Goal: Task Accomplishment & Management: Manage account settings

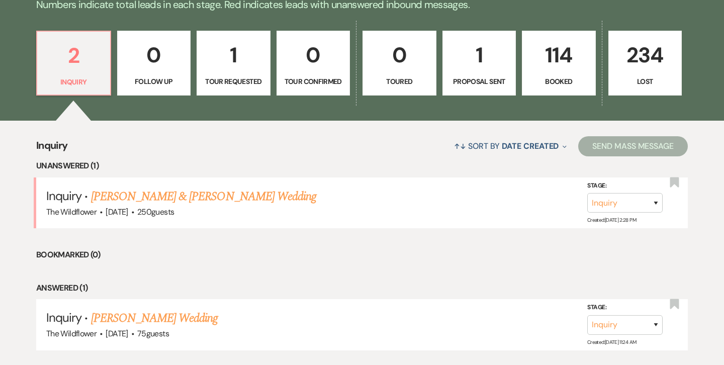
scroll to position [269, 0]
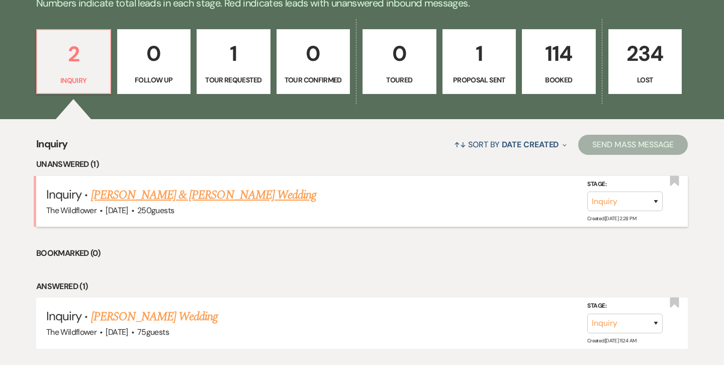
click at [252, 191] on link "[PERSON_NAME] & [PERSON_NAME] Wedding" at bounding box center [203, 195] width 225 height 18
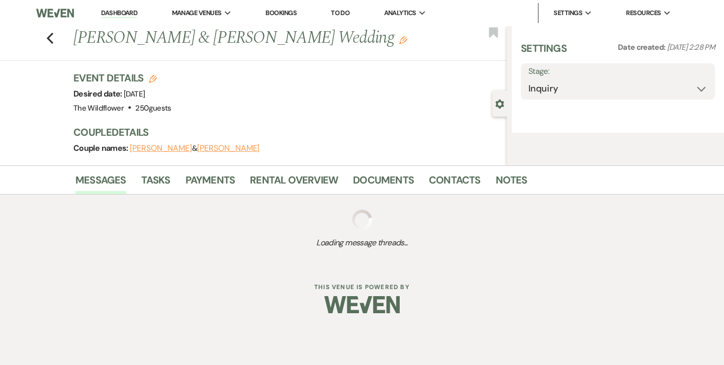
select select "5"
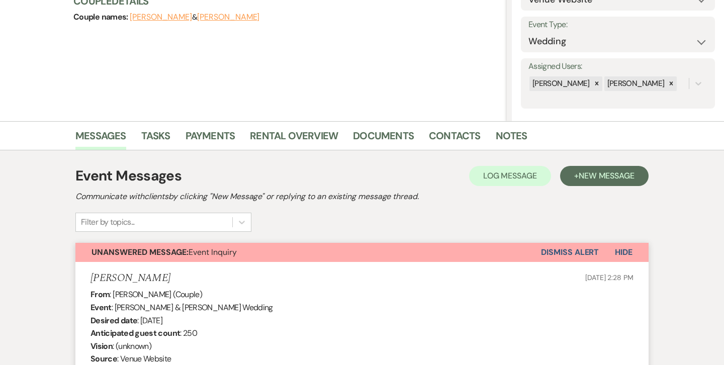
scroll to position [132, 0]
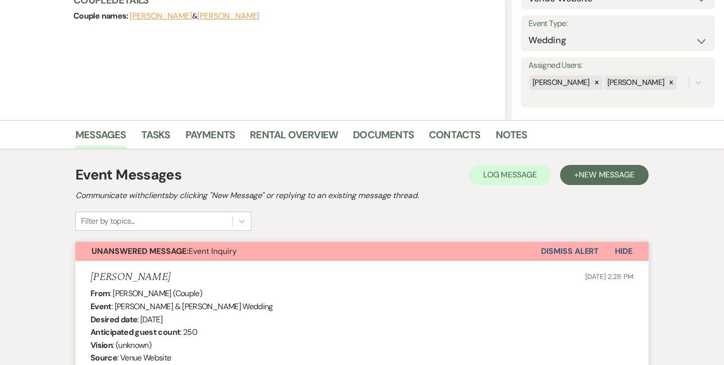
click at [575, 251] on button "Dismiss Alert" at bounding box center [570, 251] width 58 height 19
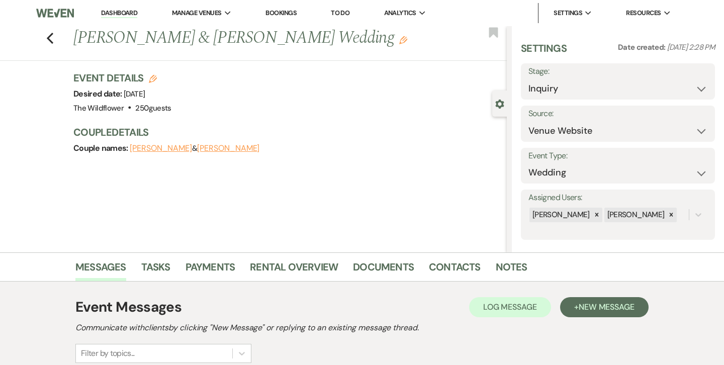
scroll to position [0, 0]
drag, startPoint x: 75, startPoint y: 39, endPoint x: 375, endPoint y: 41, distance: 299.6
copy h1 "[PERSON_NAME] & [PERSON_NAME] Wedding"
click at [214, 145] on button "[PERSON_NAME]" at bounding box center [228, 148] width 62 height 8
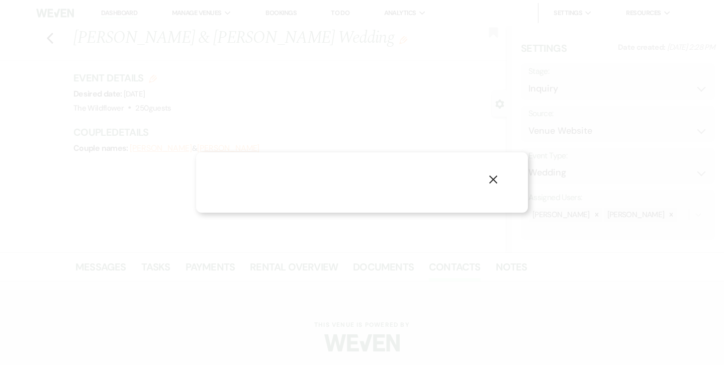
select select "email"
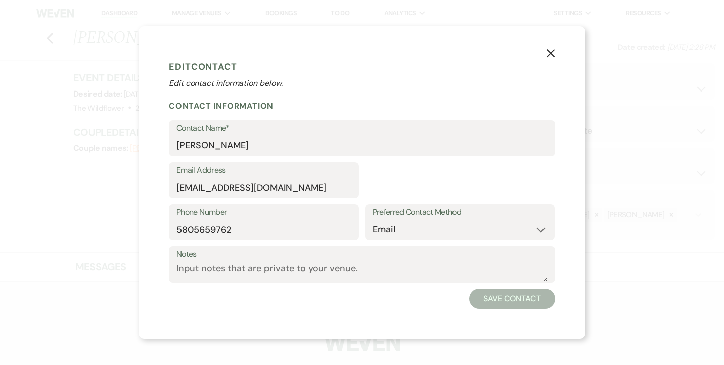
select select "1"
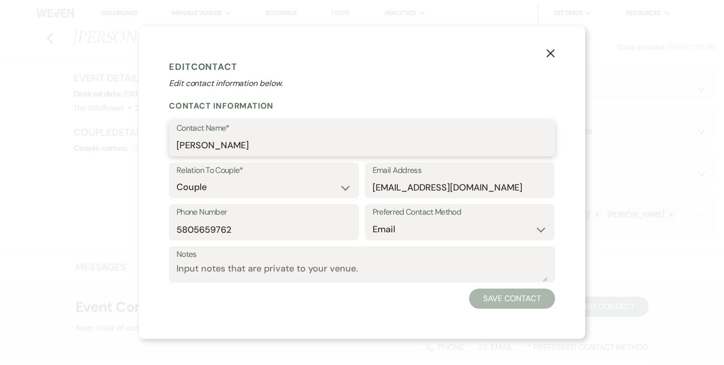
drag, startPoint x: 246, startPoint y: 145, endPoint x: 153, endPoint y: 145, distance: 93.0
drag, startPoint x: 486, startPoint y: 187, endPoint x: 362, endPoint y: 188, distance: 123.6
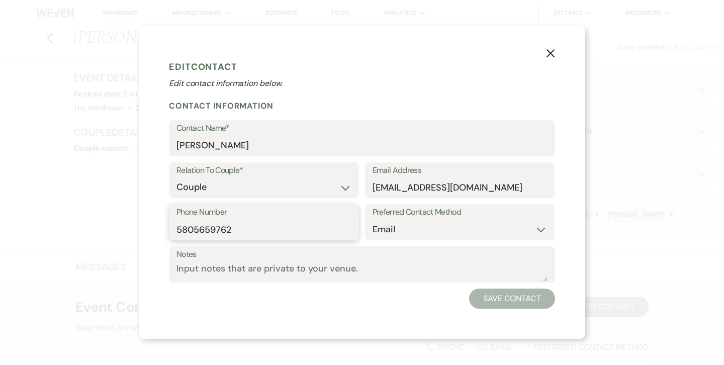
drag, startPoint x: 229, startPoint y: 227, endPoint x: 169, endPoint y: 226, distance: 59.3
click at [189, 228] on input "5805659762" at bounding box center [263, 230] width 175 height 20
drag, startPoint x: 232, startPoint y: 230, endPoint x: 167, endPoint y: 224, distance: 64.7
click at [169, 224] on div "Phone Number [PHONE_NUMBER]" at bounding box center [264, 222] width 190 height 36
click at [552, 52] on icon "X" at bounding box center [550, 53] width 9 height 9
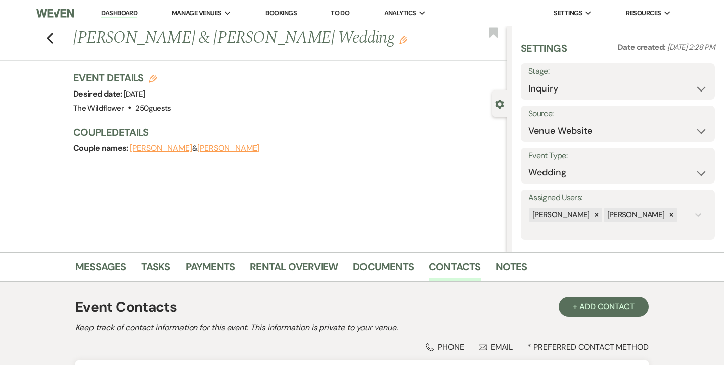
click at [165, 146] on button "[PERSON_NAME]" at bounding box center [161, 148] width 62 height 8
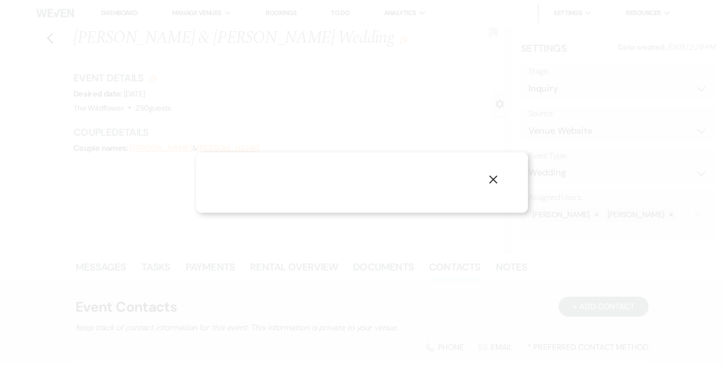
select select "1"
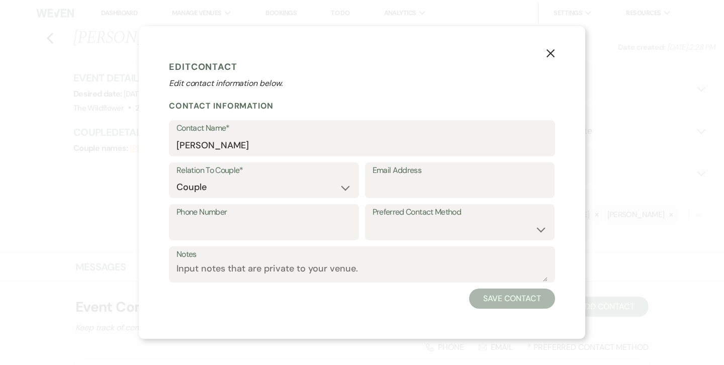
click at [547, 57] on use "button" at bounding box center [550, 53] width 8 height 8
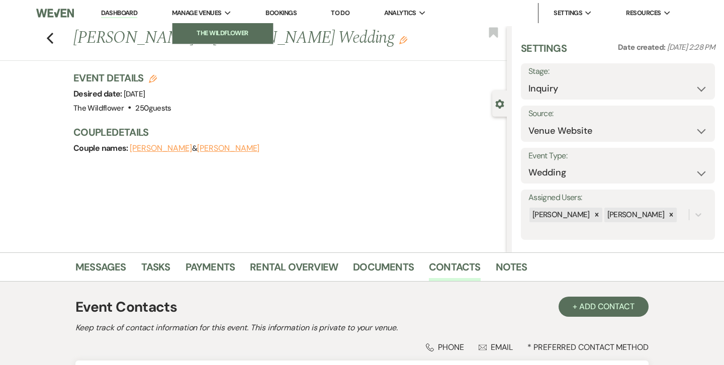
click at [203, 40] on link "The Wildflower" at bounding box center [222, 33] width 101 height 20
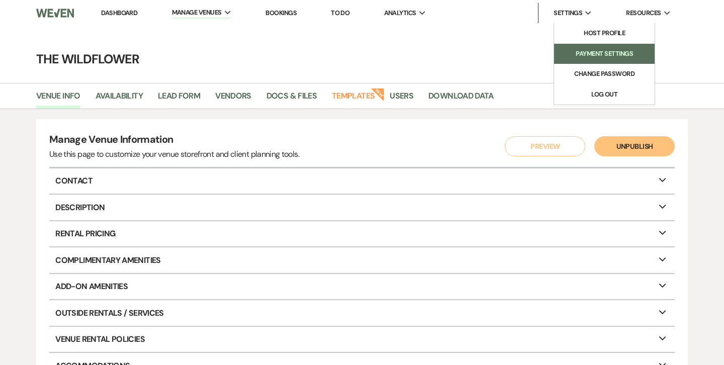
click at [597, 51] on li "Payment Settings" at bounding box center [604, 54] width 90 height 10
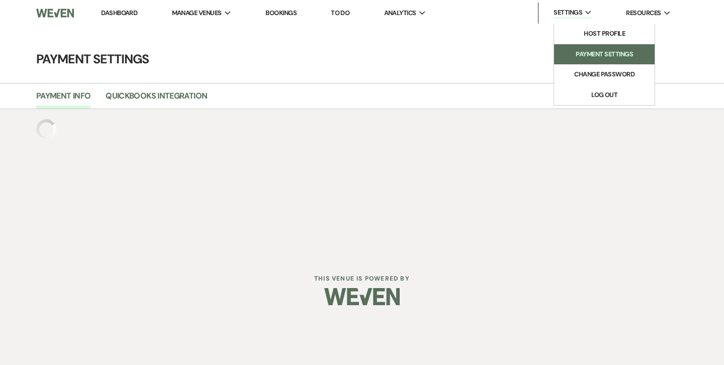
select select "591"
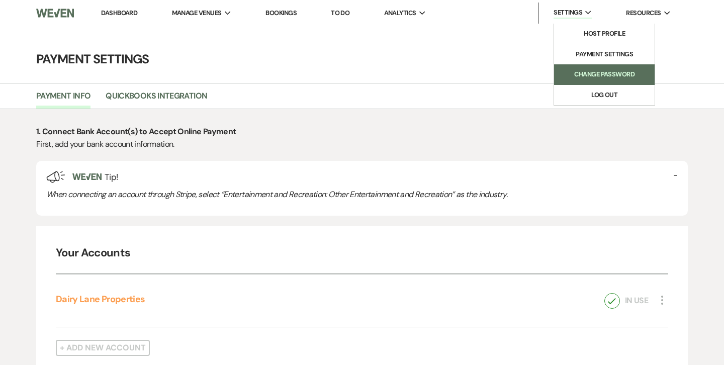
select select "true"
select select "110"
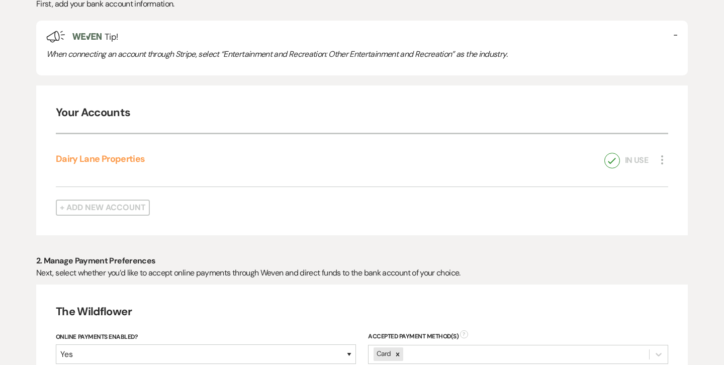
scroll to position [229, 0]
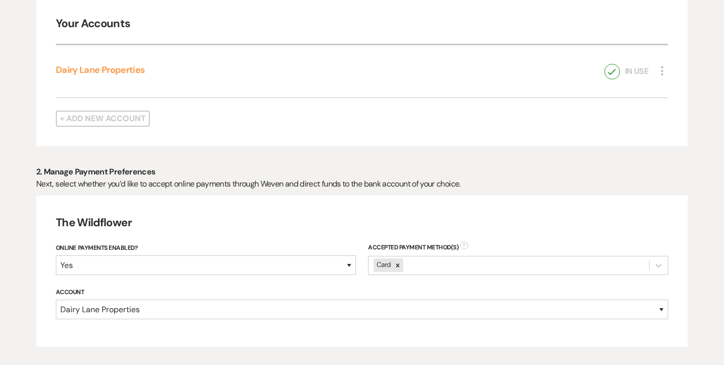
click at [663, 70] on icon "More" at bounding box center [662, 71] width 12 height 12
click at [678, 88] on button "Pencil Edit" at bounding box center [686, 89] width 61 height 17
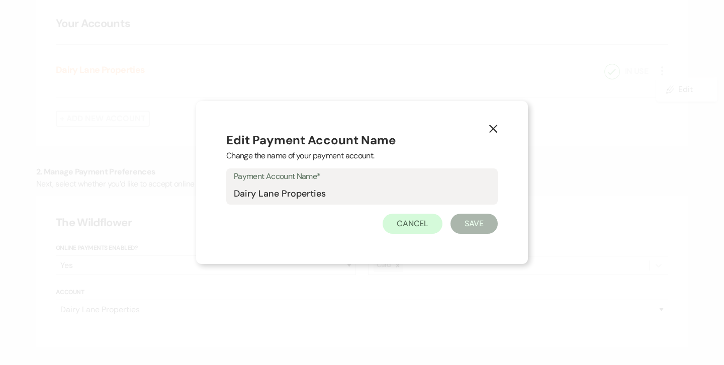
click at [494, 128] on use "button" at bounding box center [493, 129] width 8 height 8
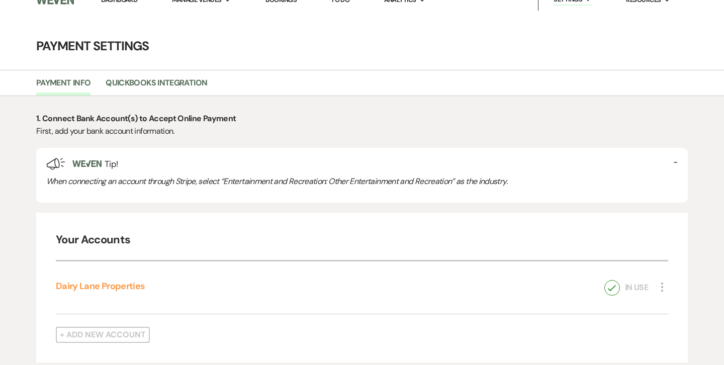
scroll to position [1, 0]
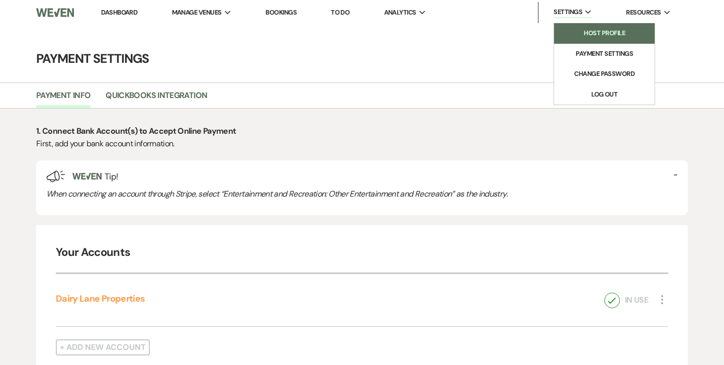
click at [595, 35] on li "Host Profile" at bounding box center [604, 33] width 90 height 10
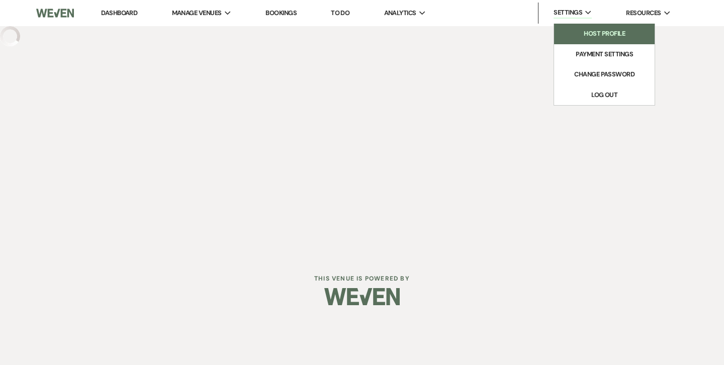
select select "business"
select select "false"
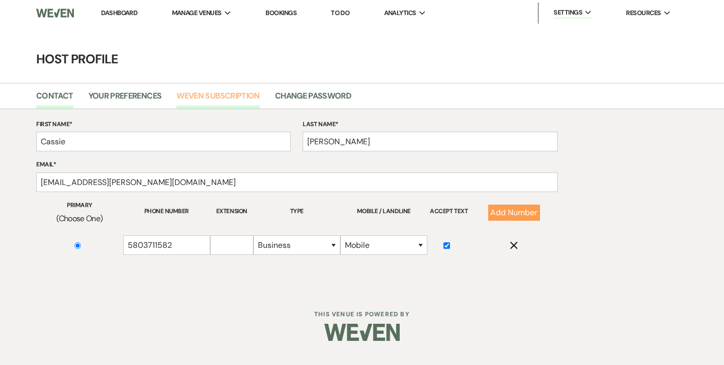
click at [220, 98] on link "Weven Subscription" at bounding box center [217, 98] width 83 height 19
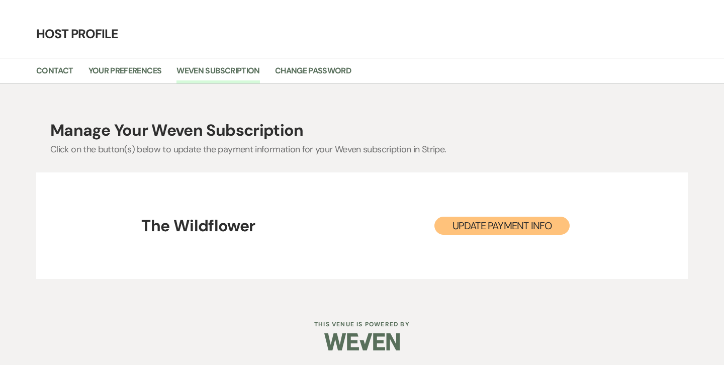
scroll to position [25, 0]
click at [483, 229] on button "Update Payment Info" at bounding box center [502, 226] width 136 height 18
click at [483, 222] on button "Update Payment Info" at bounding box center [502, 226] width 136 height 18
click at [125, 72] on link "Your Preferences" at bounding box center [124, 74] width 73 height 19
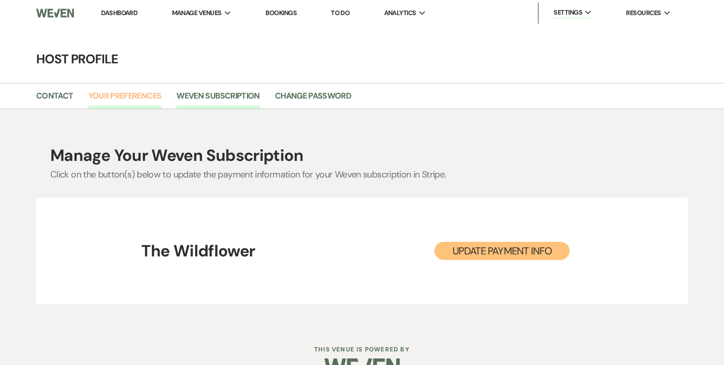
select select "2"
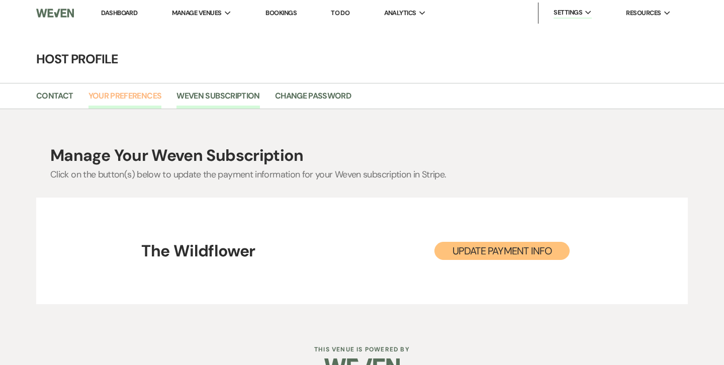
select select "2"
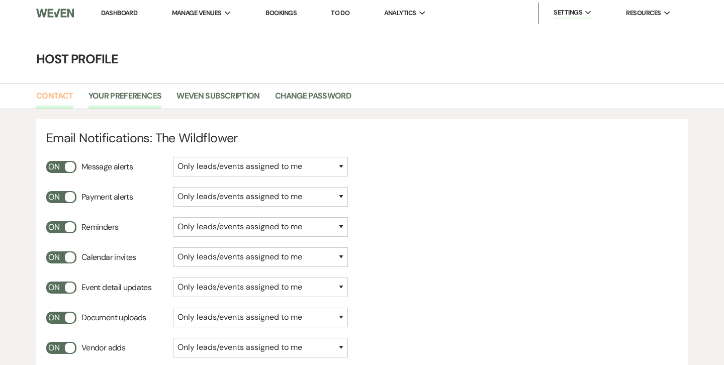
click at [61, 94] on link "Contact" at bounding box center [54, 98] width 37 height 19
select select "business"
select select "false"
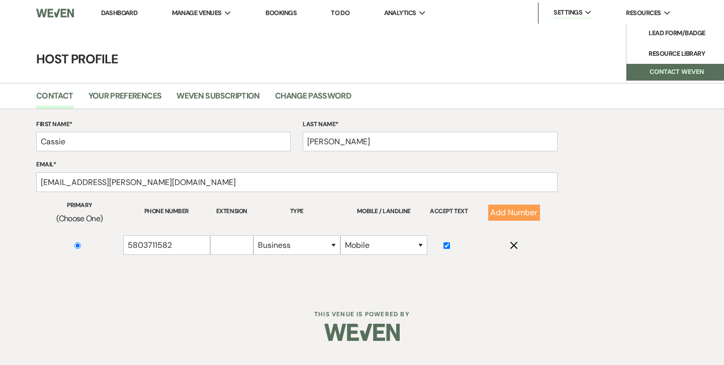
click at [658, 70] on button "Contact Weven" at bounding box center [676, 72] width 101 height 17
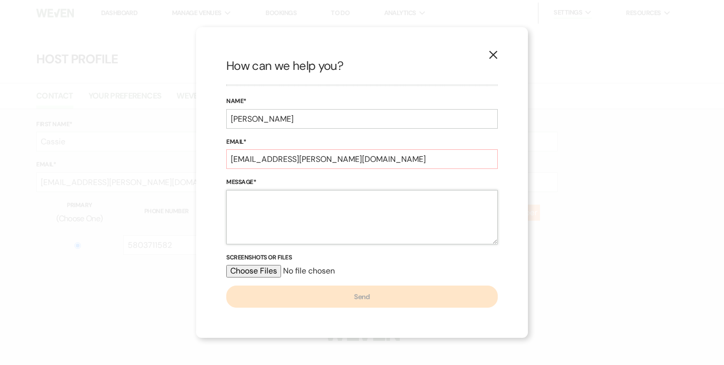
click at [318, 209] on textarea "Message*" at bounding box center [361, 217] width 271 height 54
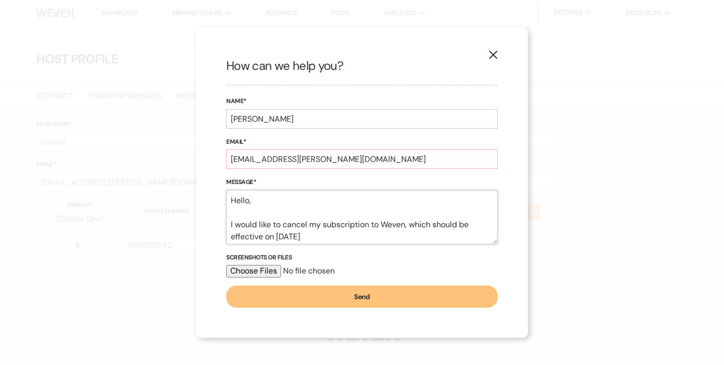
type textarea "Hello, I would like to cancel my subscription to Weven, which should be effecti…"
click at [353, 293] on button "Send" at bounding box center [361, 296] width 271 height 22
